Goal: Task Accomplishment & Management: Manage account settings

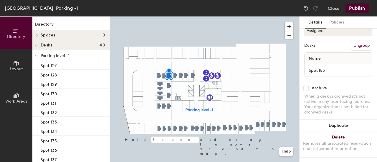
scroll to position [29, 0]
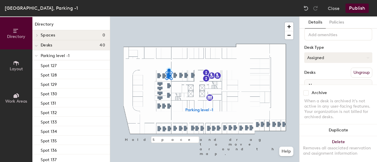
click at [326, 59] on button "Assigned" at bounding box center [339, 57] width 68 height 11
click at [319, 93] on div "Hoteled" at bounding box center [334, 93] width 59 height 9
click at [357, 9] on button "Publish" at bounding box center [357, 8] width 23 height 9
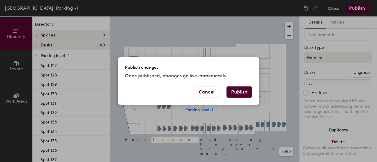
click at [240, 93] on button "Publish" at bounding box center [240, 92] width 26 height 11
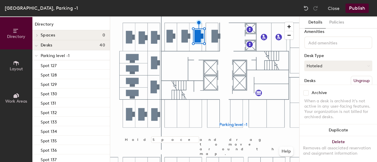
scroll to position [29, 0]
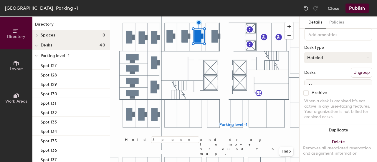
click at [327, 58] on button "Hoteled" at bounding box center [339, 57] width 68 height 11
click at [322, 76] on div "Assigned" at bounding box center [334, 76] width 59 height 9
click at [355, 8] on button "Publish" at bounding box center [357, 8] width 23 height 9
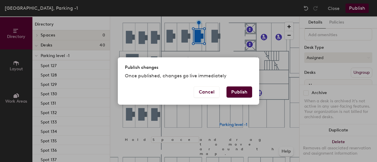
click at [239, 89] on button "Publish" at bounding box center [240, 92] width 26 height 11
